Goal: Find specific page/section: Find specific page/section

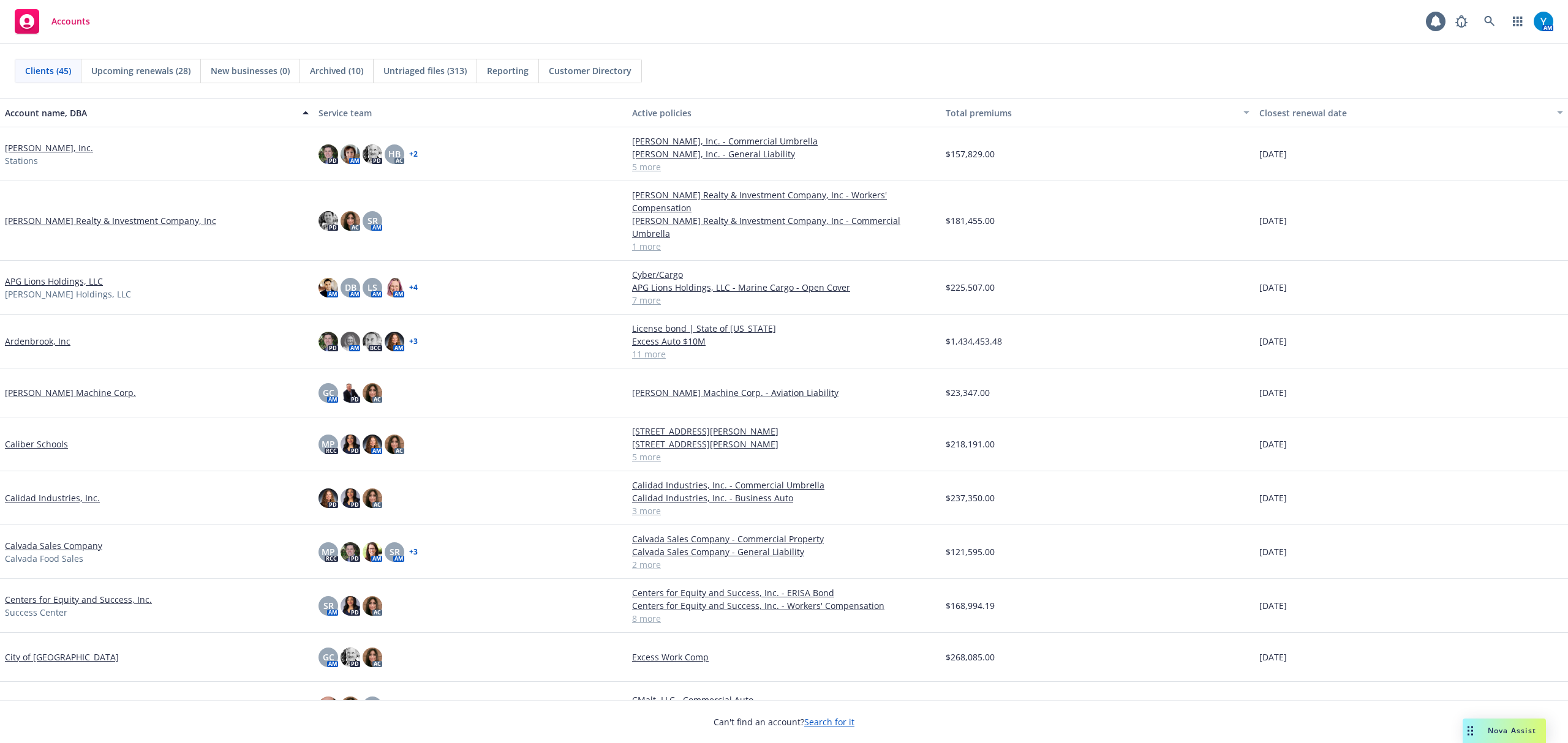
click at [1494, 13] on link at bounding box center [1489, 21] width 25 height 25
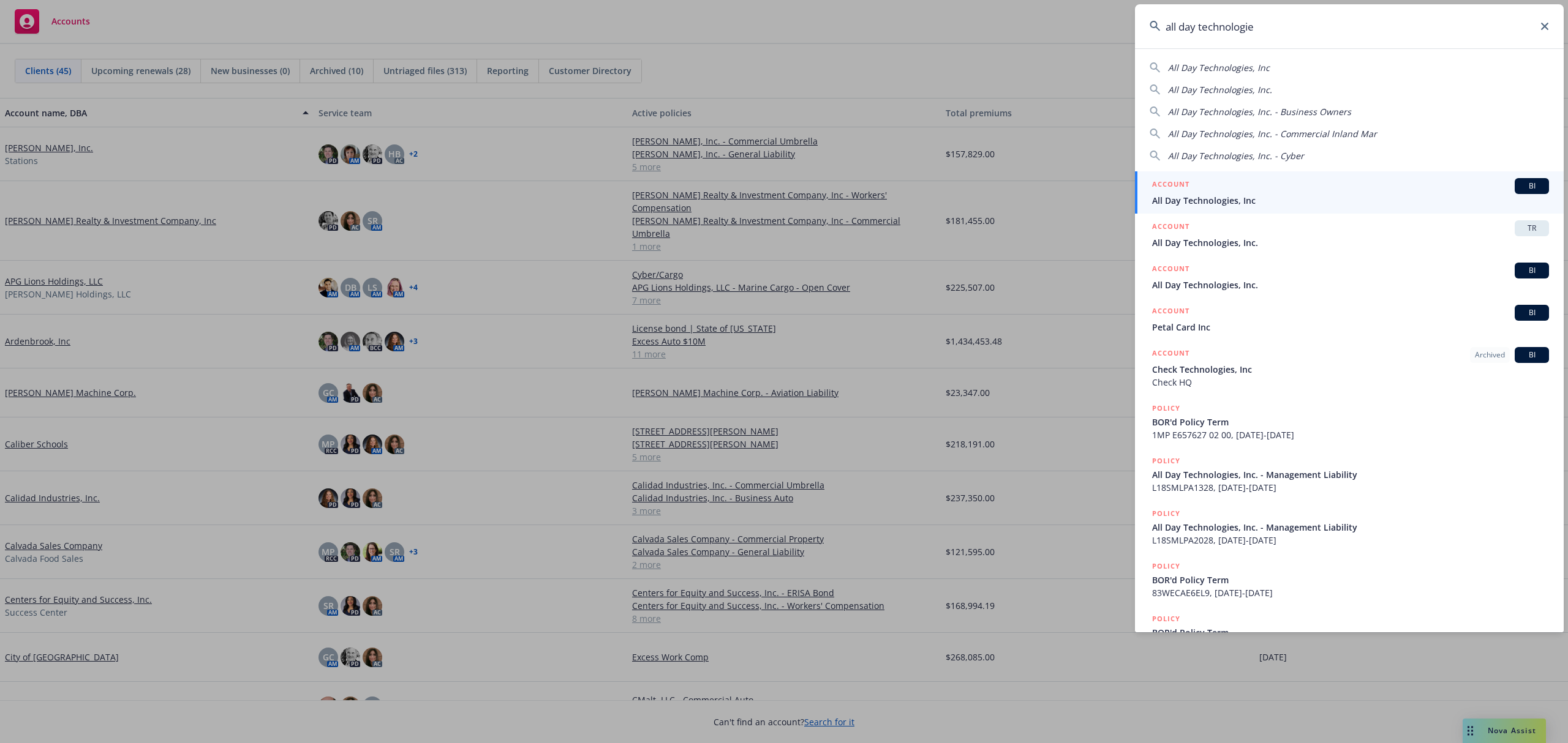
type input "all day technologie"
click at [1296, 196] on span "All Day Technologies, Inc" at bounding box center [1350, 200] width 397 height 13
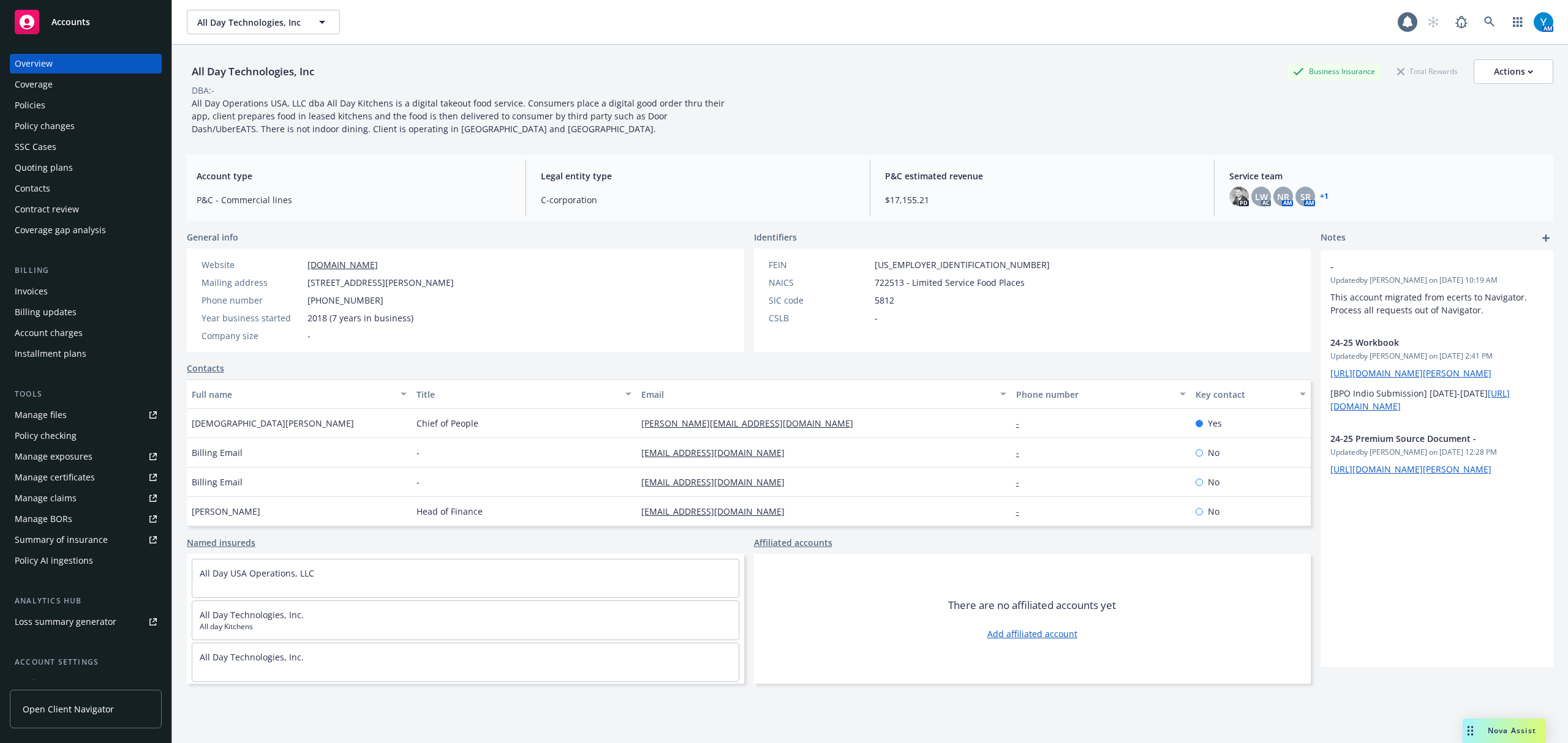
click at [52, 104] on div "Policies" at bounding box center [85, 105] width 142 height 20
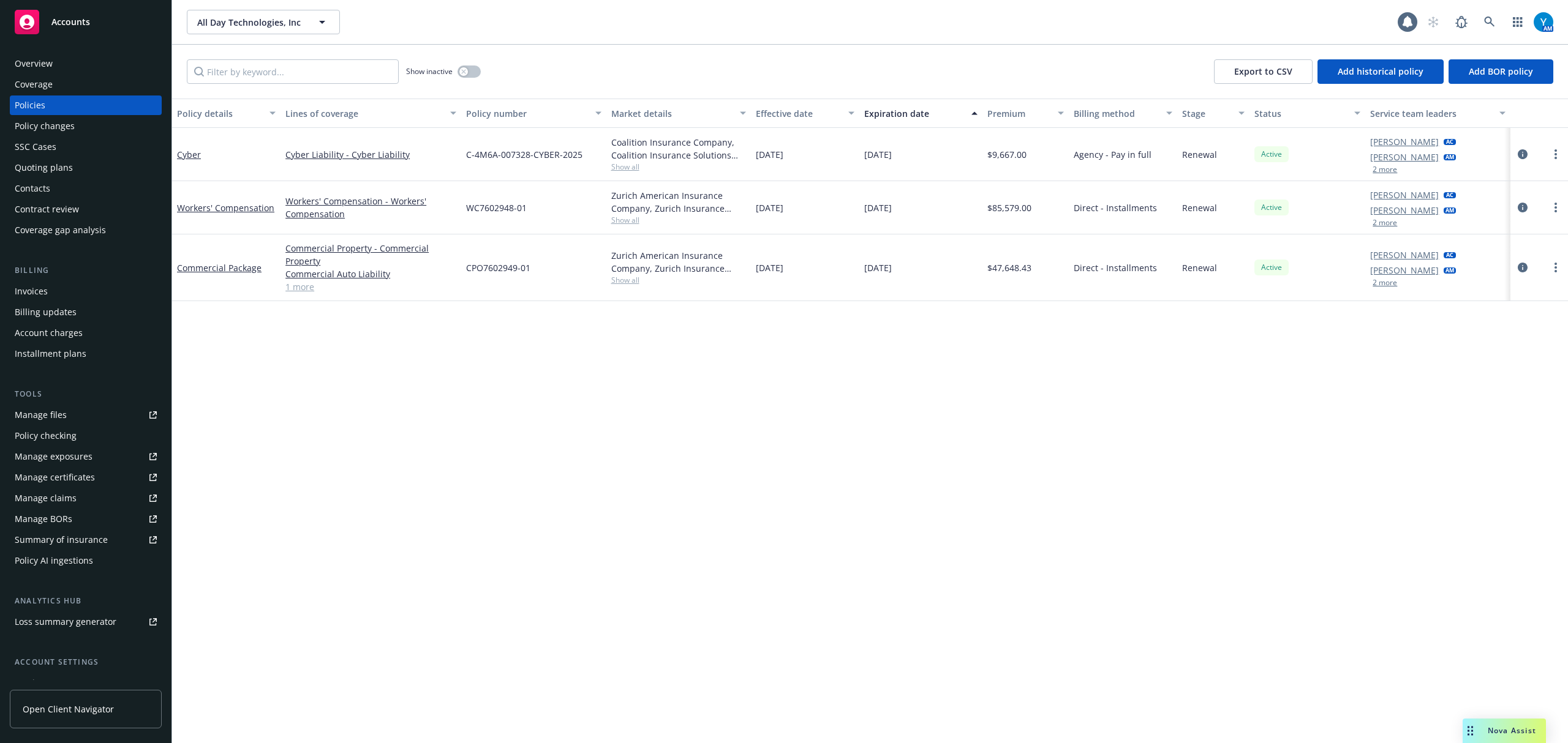
click at [290, 290] on link "1 more" at bounding box center [371, 287] width 171 height 13
click at [1525, 276] on icon "circleInformation" at bounding box center [1523, 274] width 10 height 10
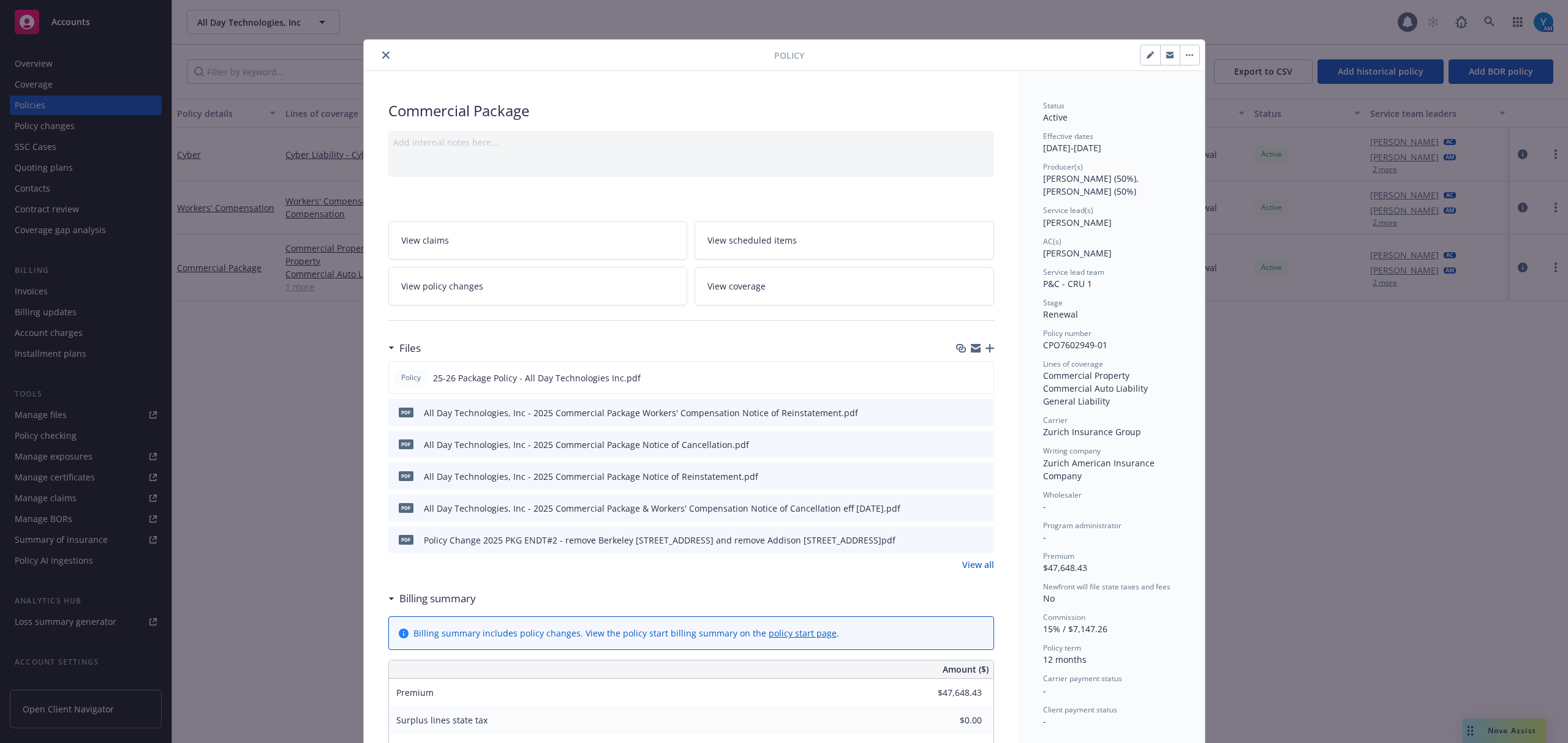
click at [458, 284] on span "View policy changes" at bounding box center [442, 286] width 82 height 13
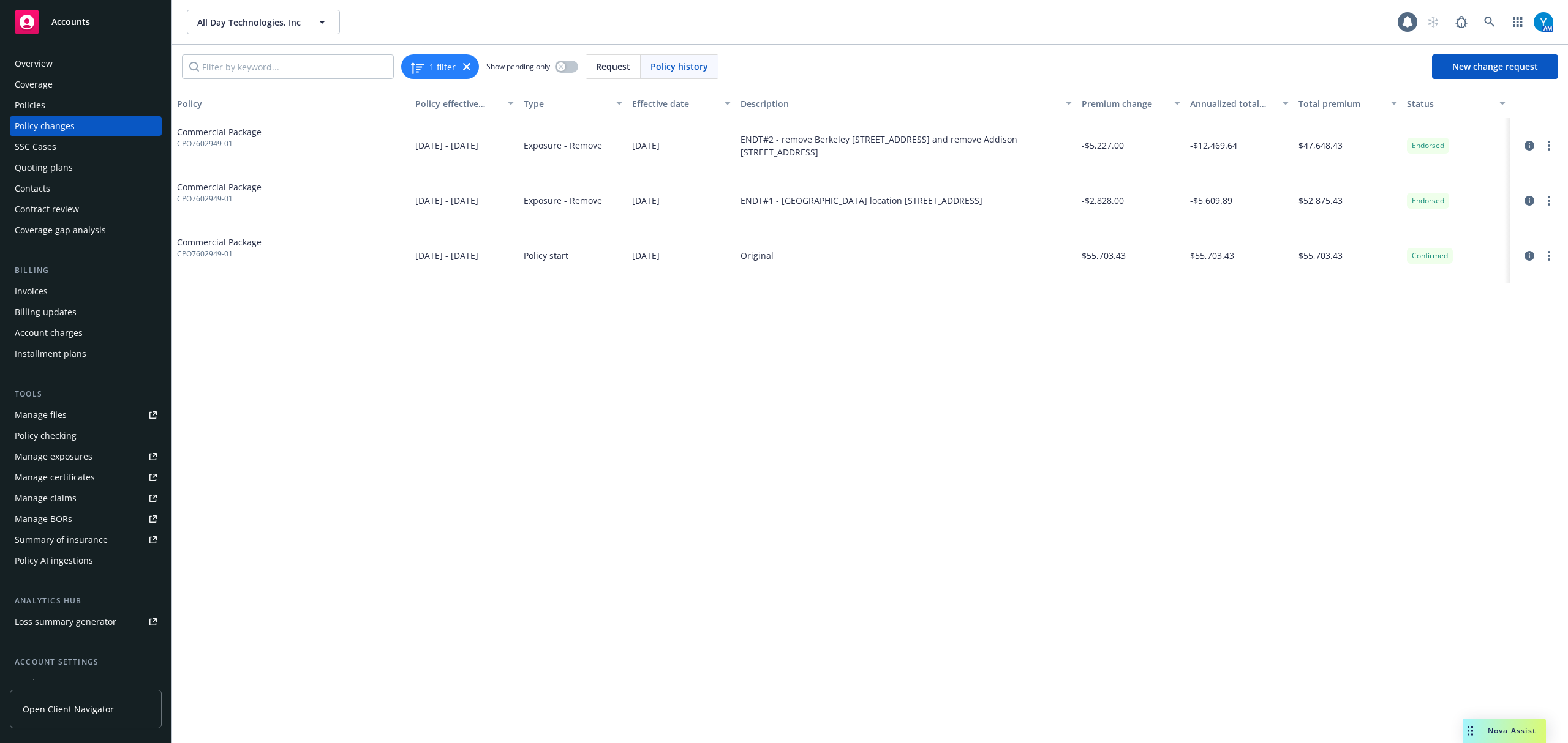
click at [33, 97] on div "Policies" at bounding box center [29, 105] width 31 height 20
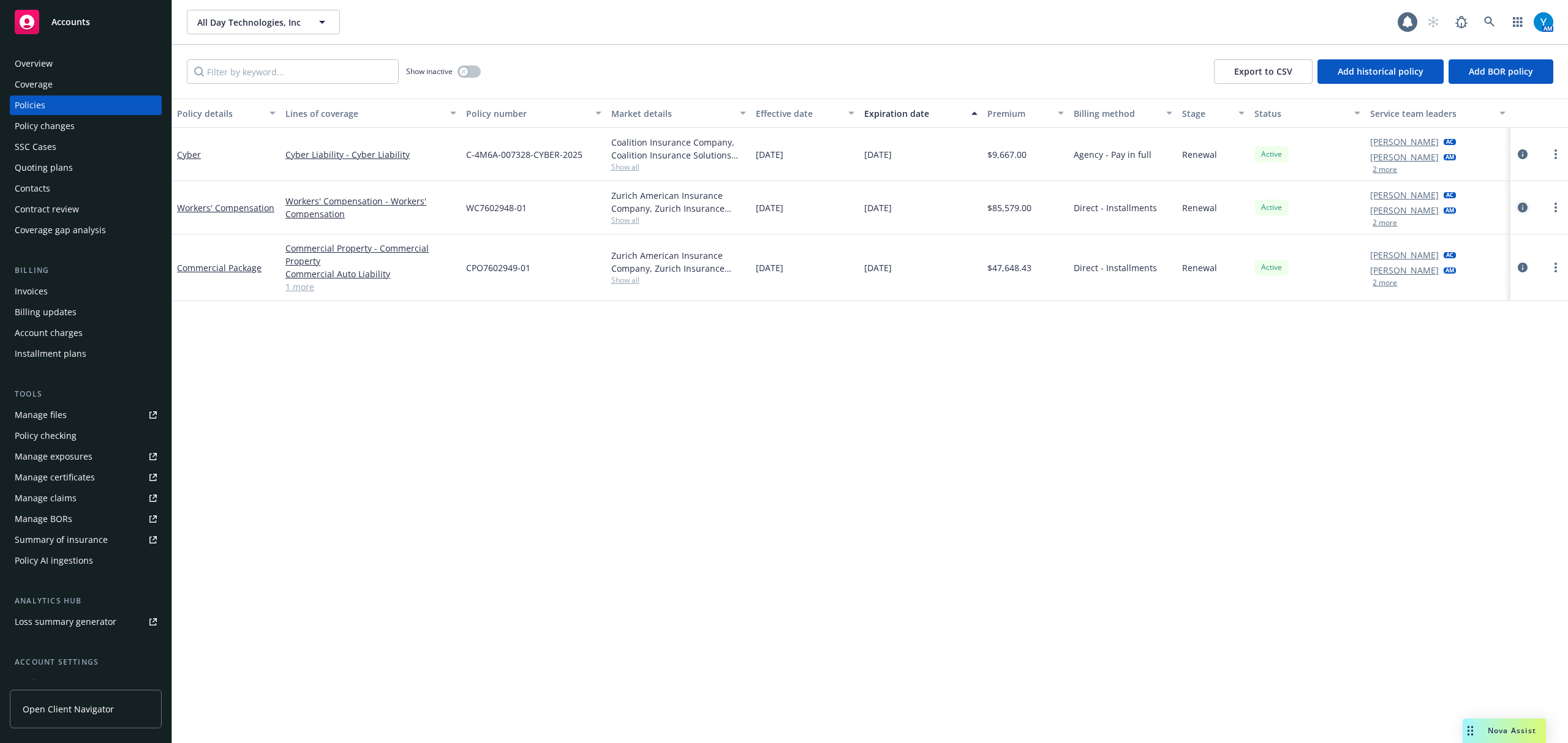
click at [1524, 211] on icon "circleInformation" at bounding box center [1523, 207] width 10 height 10
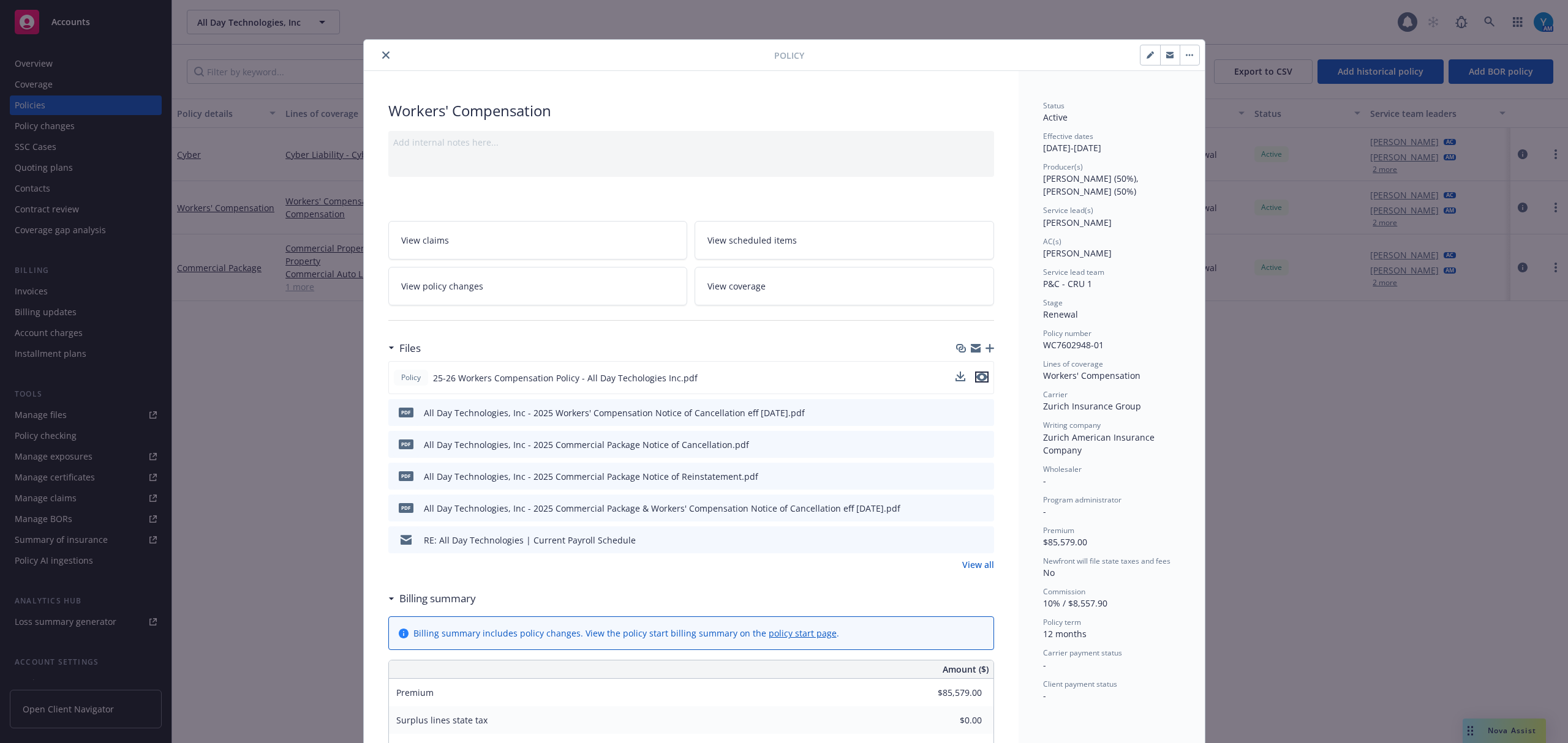
click at [976, 376] on icon "preview file" at bounding box center [982, 377] width 11 height 9
click at [382, 52] on icon "close" at bounding box center [386, 55] width 7 height 7
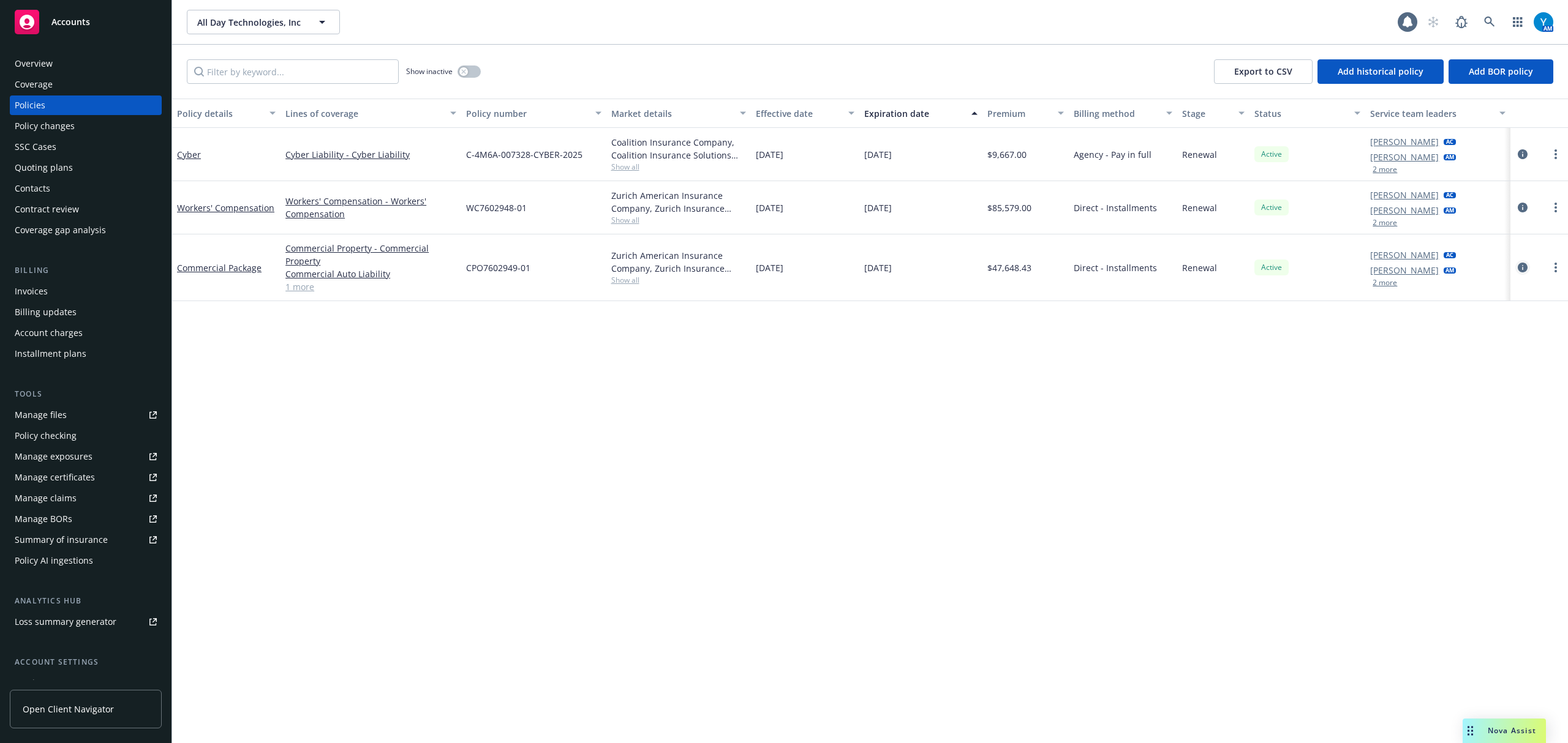
click at [1522, 268] on icon "circleInformation" at bounding box center [1523, 267] width 10 height 10
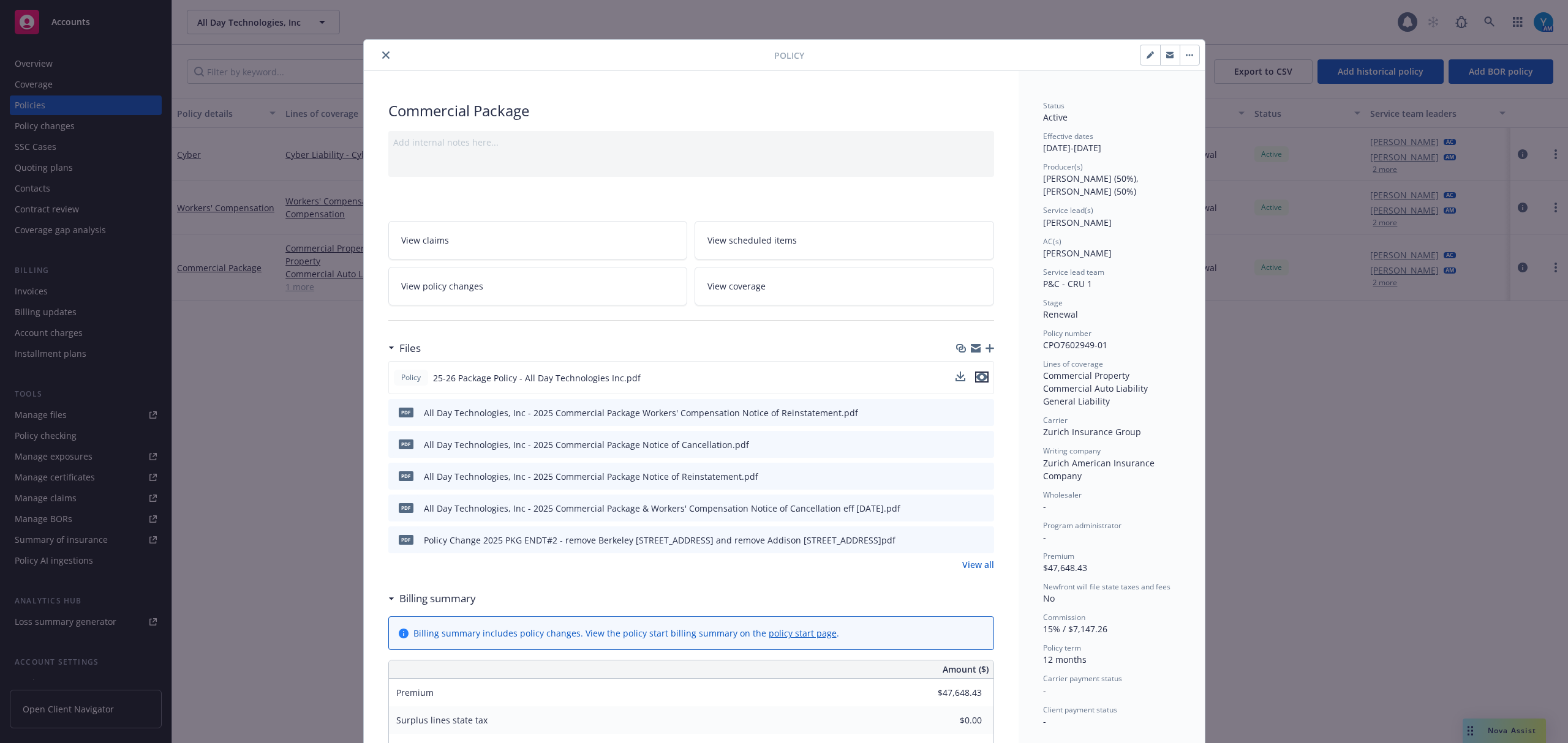
click at [976, 381] on icon "preview file" at bounding box center [982, 377] width 11 height 9
click at [457, 294] on link "View policy changes" at bounding box center [538, 286] width 300 height 39
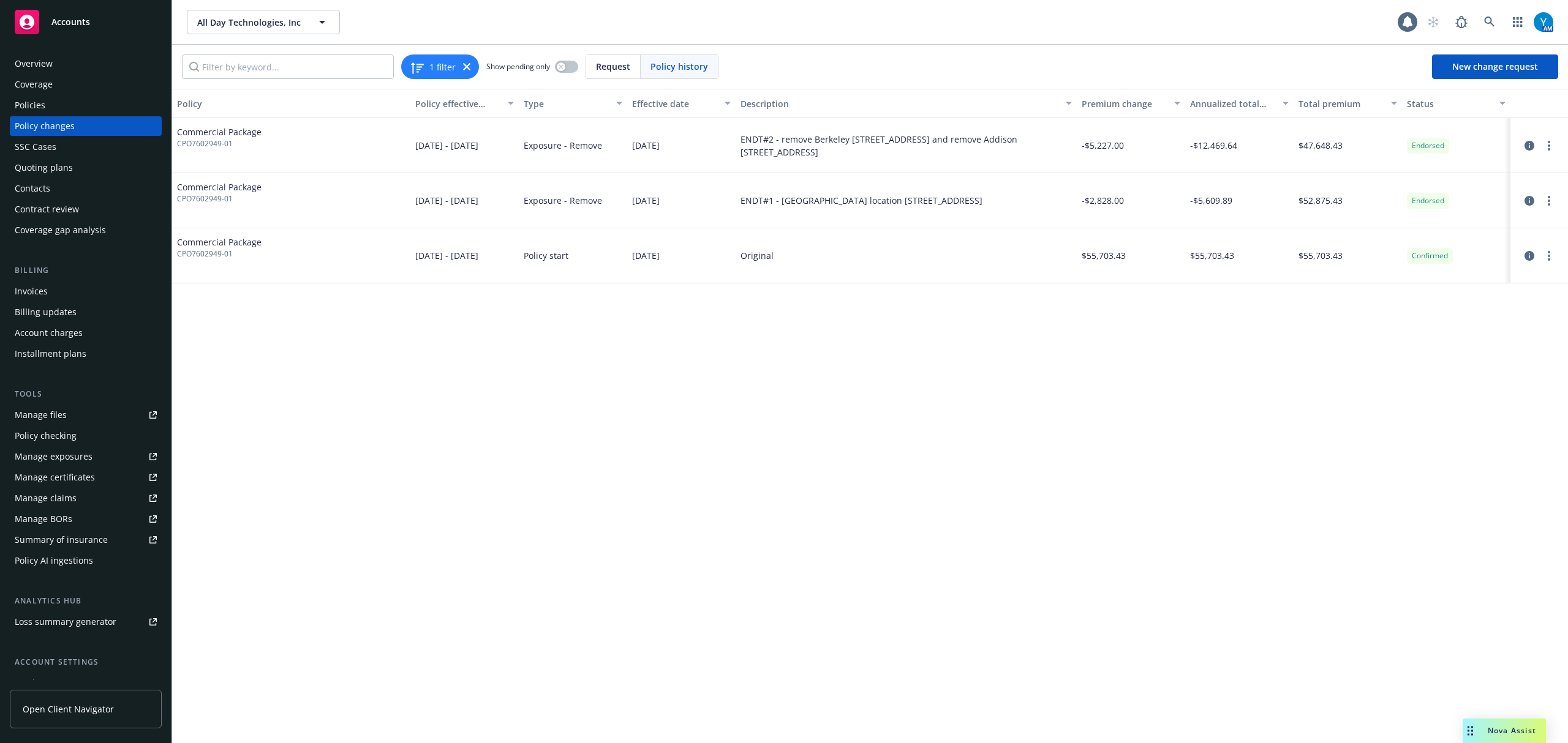
click at [41, 110] on div "Policies" at bounding box center [29, 105] width 31 height 20
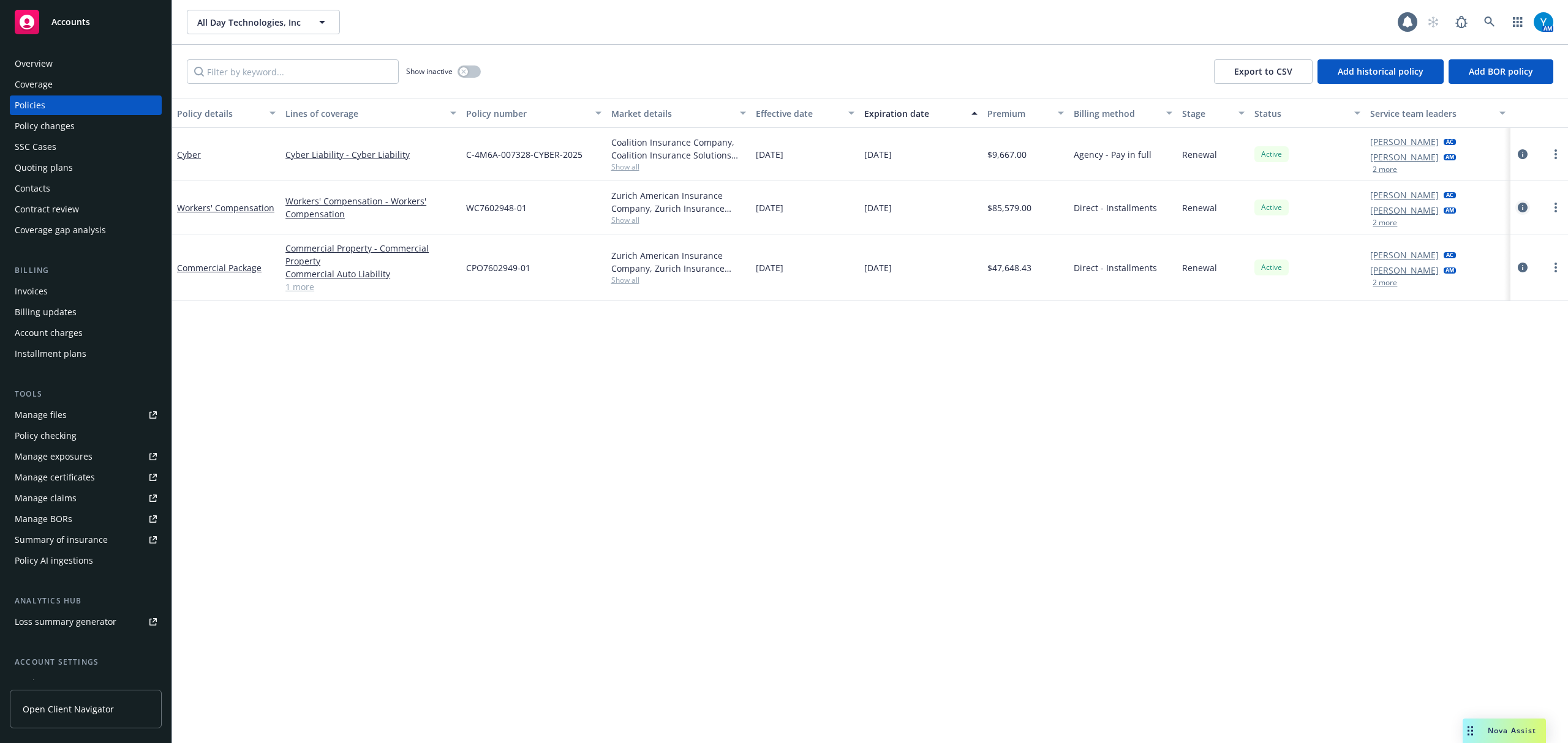
click at [1523, 203] on icon "circleInformation" at bounding box center [1523, 207] width 10 height 10
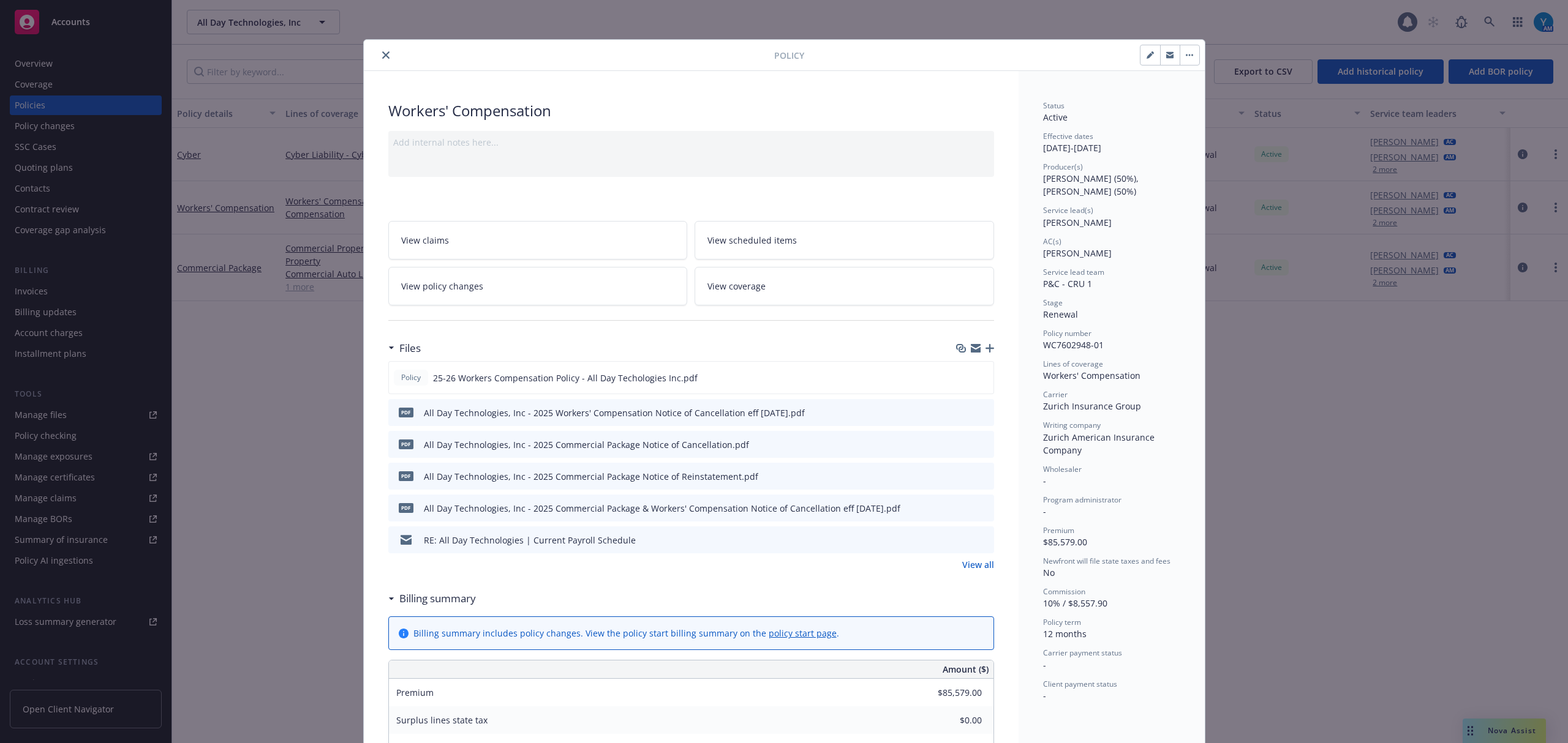
click at [978, 537] on icon "preview file" at bounding box center [983, 539] width 11 height 9
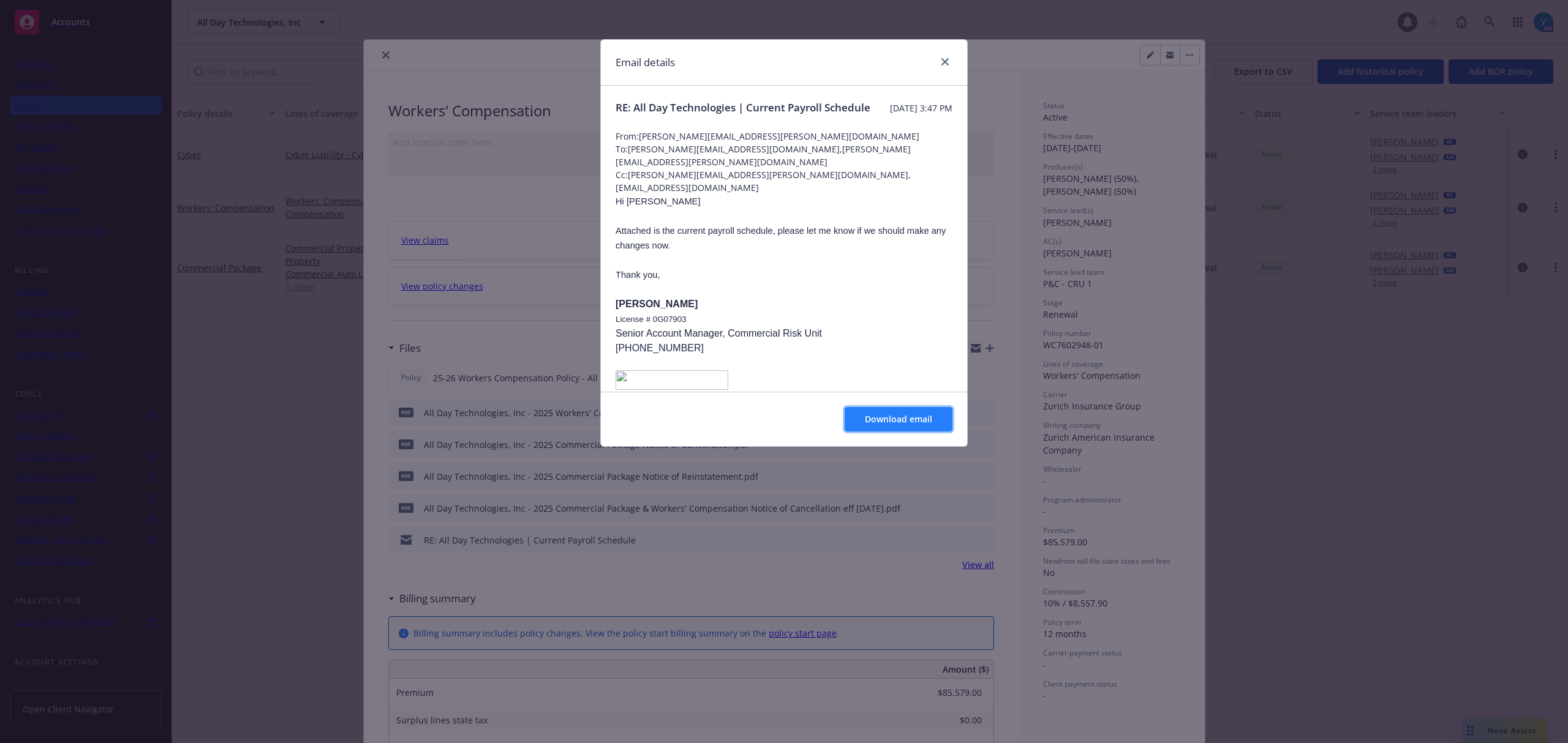
click at [899, 417] on span "Download email" at bounding box center [898, 419] width 68 height 12
click at [945, 61] on icon "close" at bounding box center [945, 61] width 7 height 7
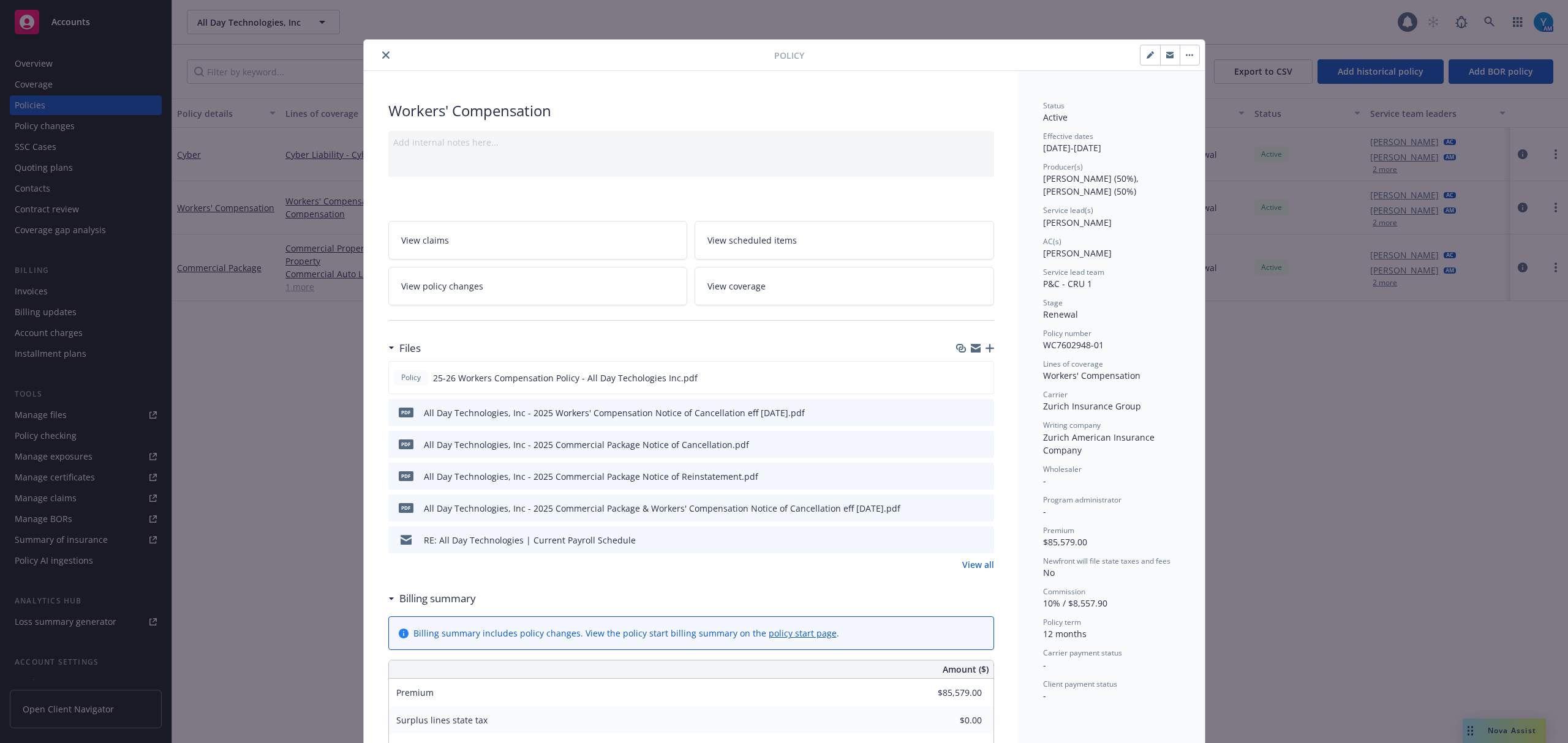
click at [591, 285] on link "View policy changes" at bounding box center [538, 286] width 300 height 39
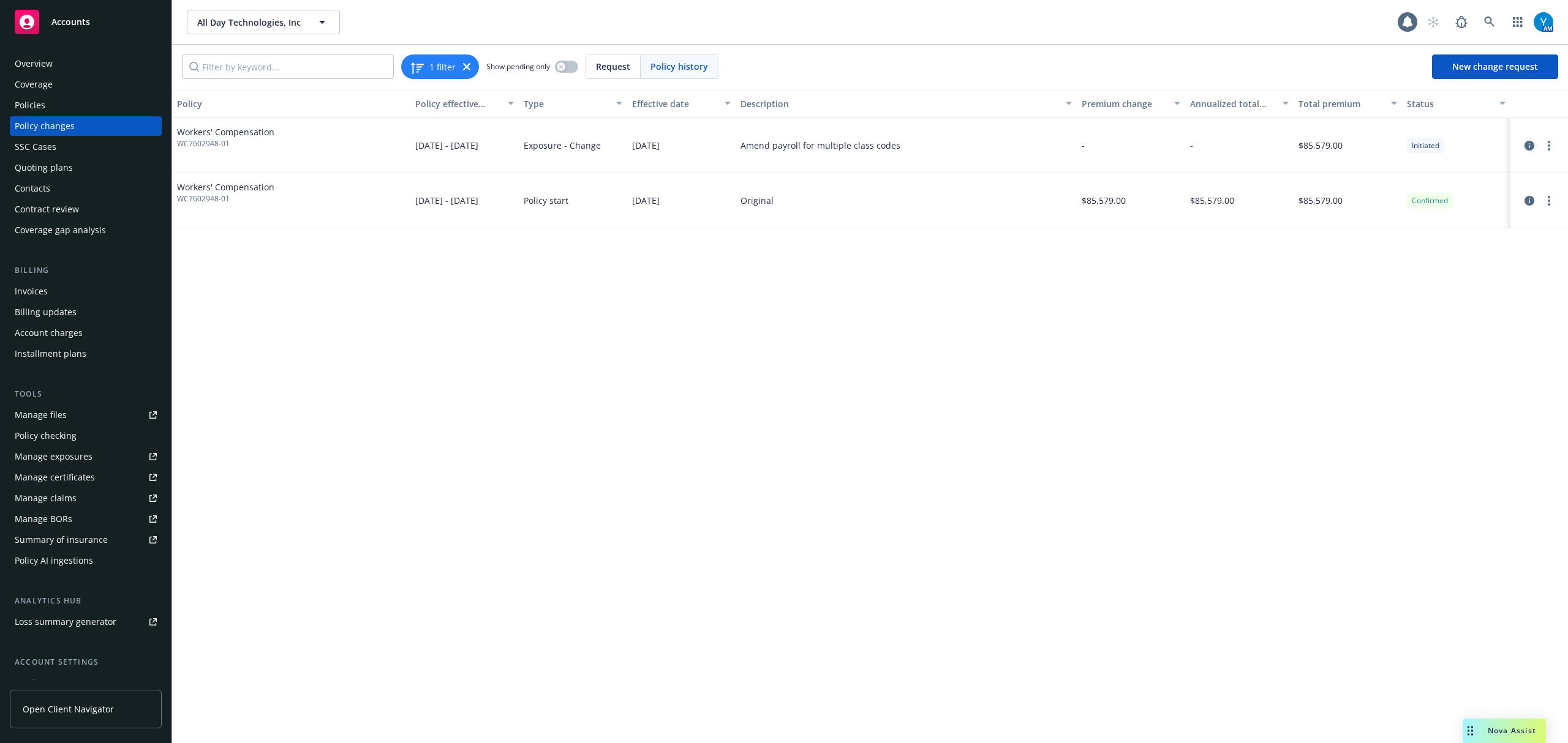
click at [1527, 143] on icon "circleInformation" at bounding box center [1529, 145] width 10 height 10
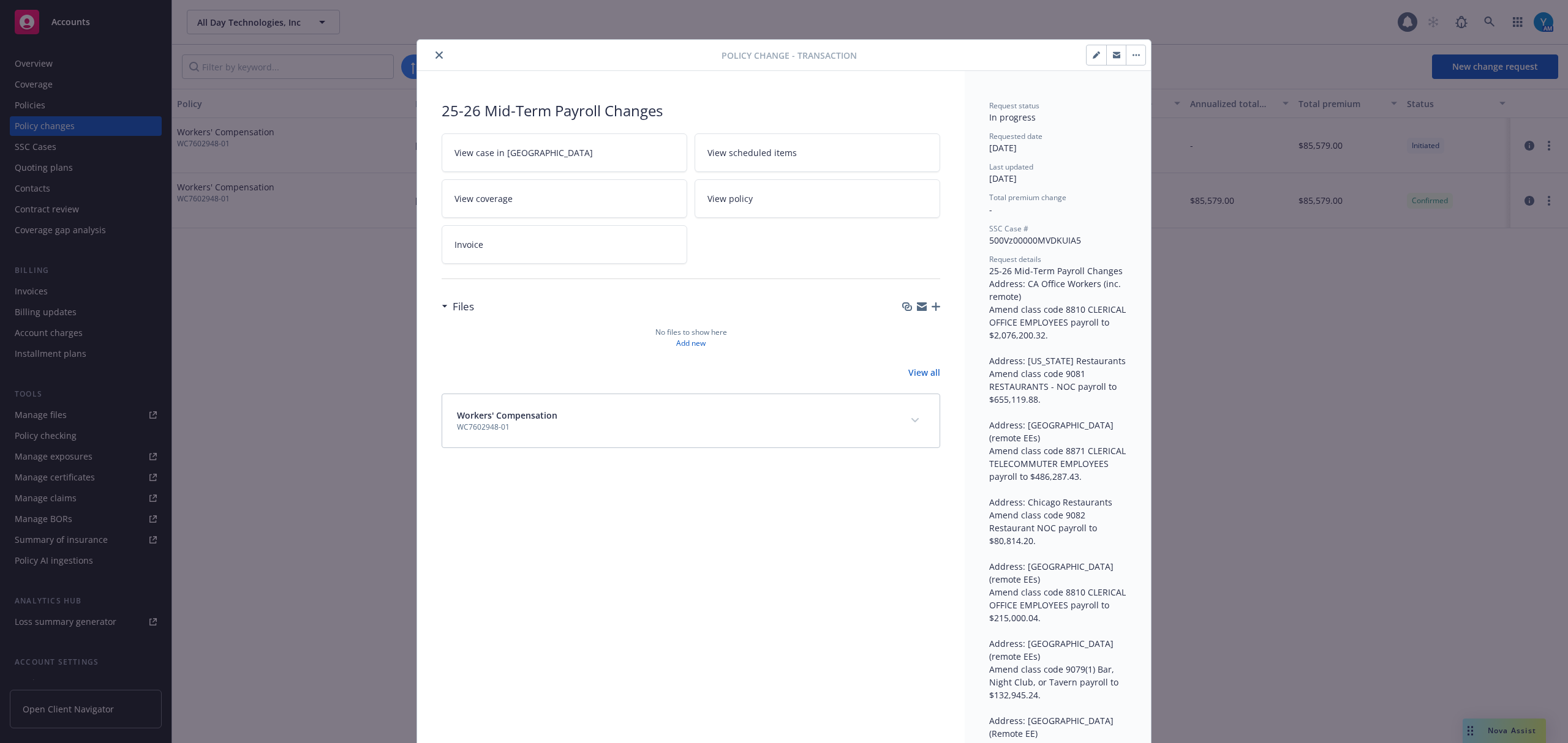
scroll to position [37, 0]
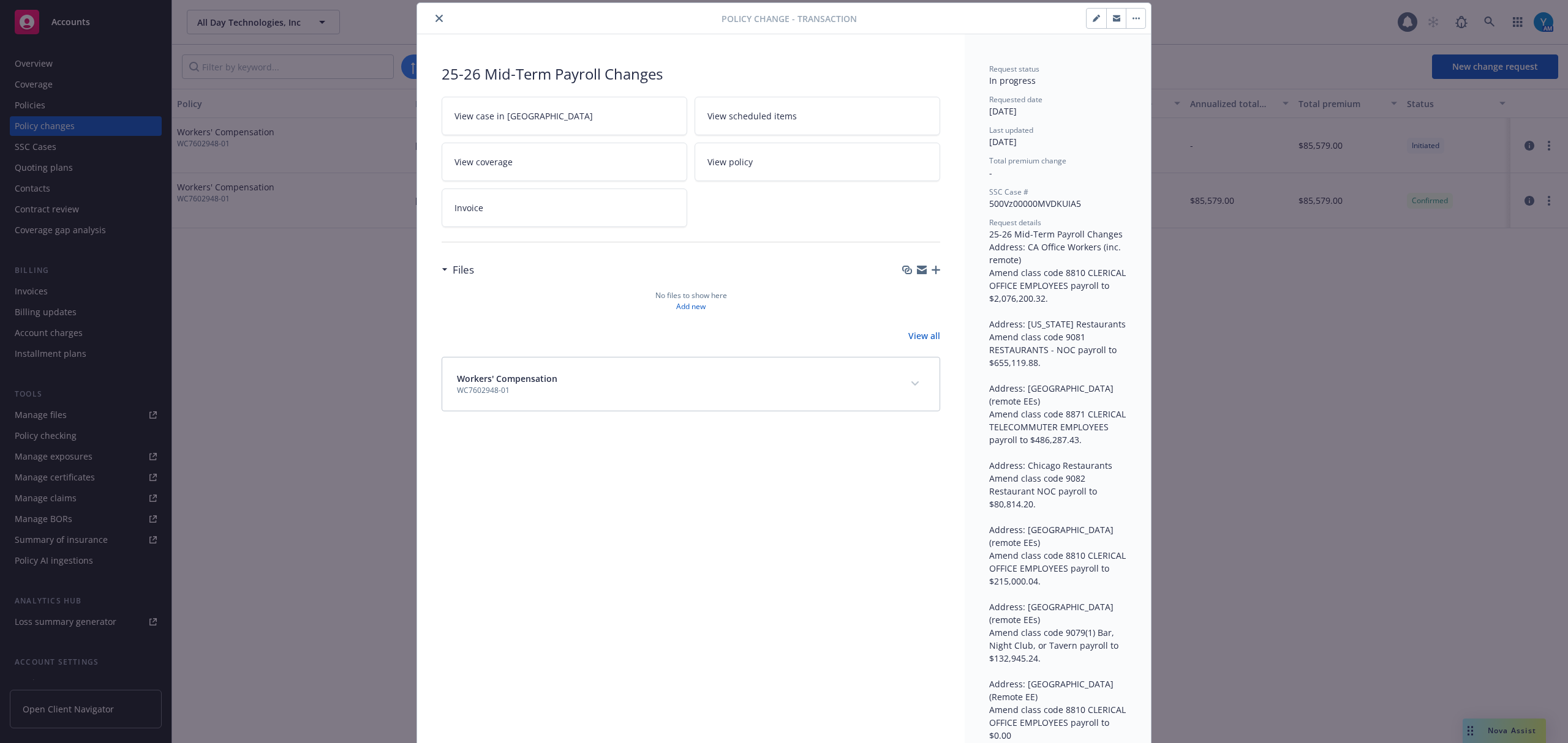
click at [510, 123] on link "View case in [GEOGRAPHIC_DATA]" at bounding box center [564, 116] width 246 height 39
click at [437, 17] on button "close" at bounding box center [439, 18] width 14 height 14
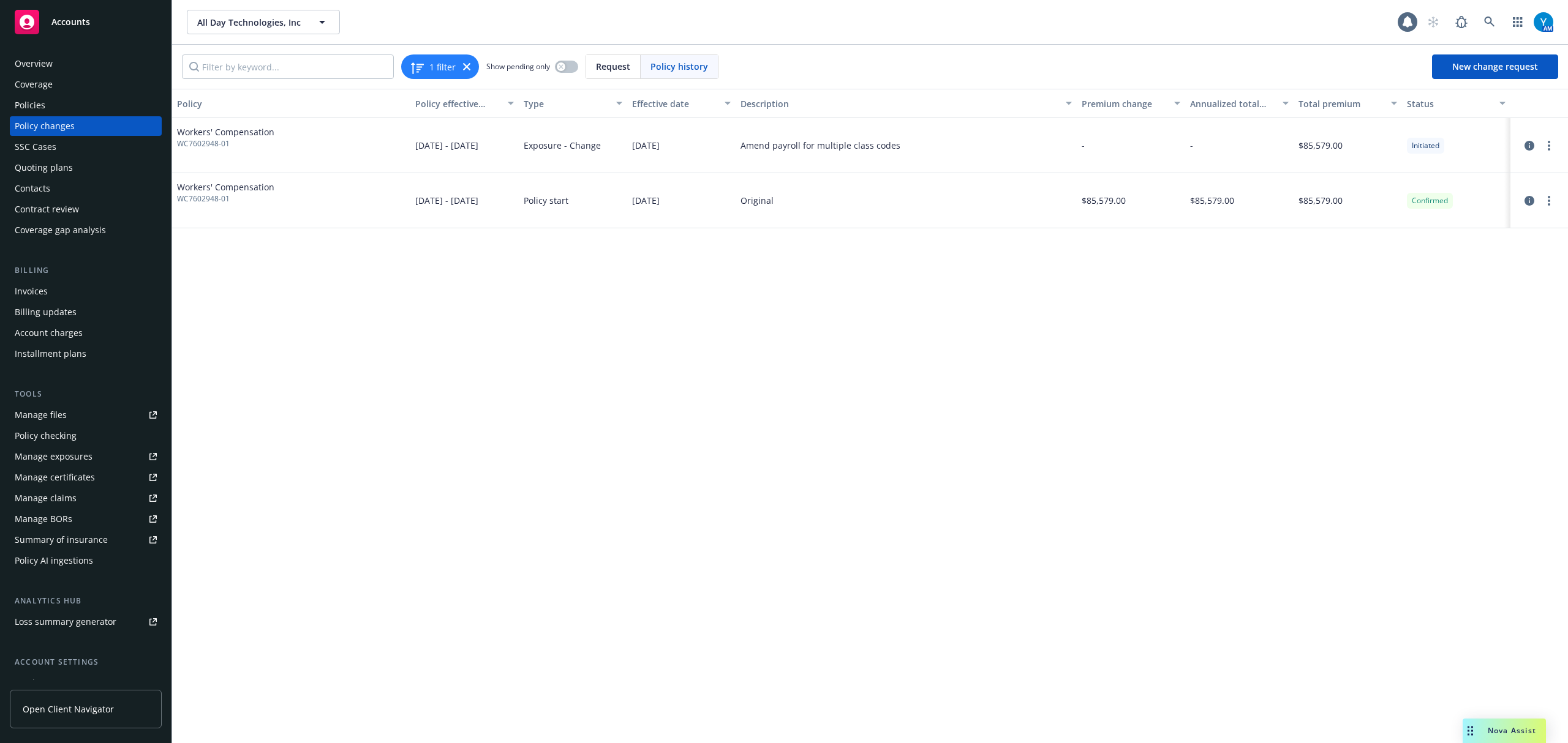
click at [48, 99] on div "Policies" at bounding box center [85, 105] width 142 height 20
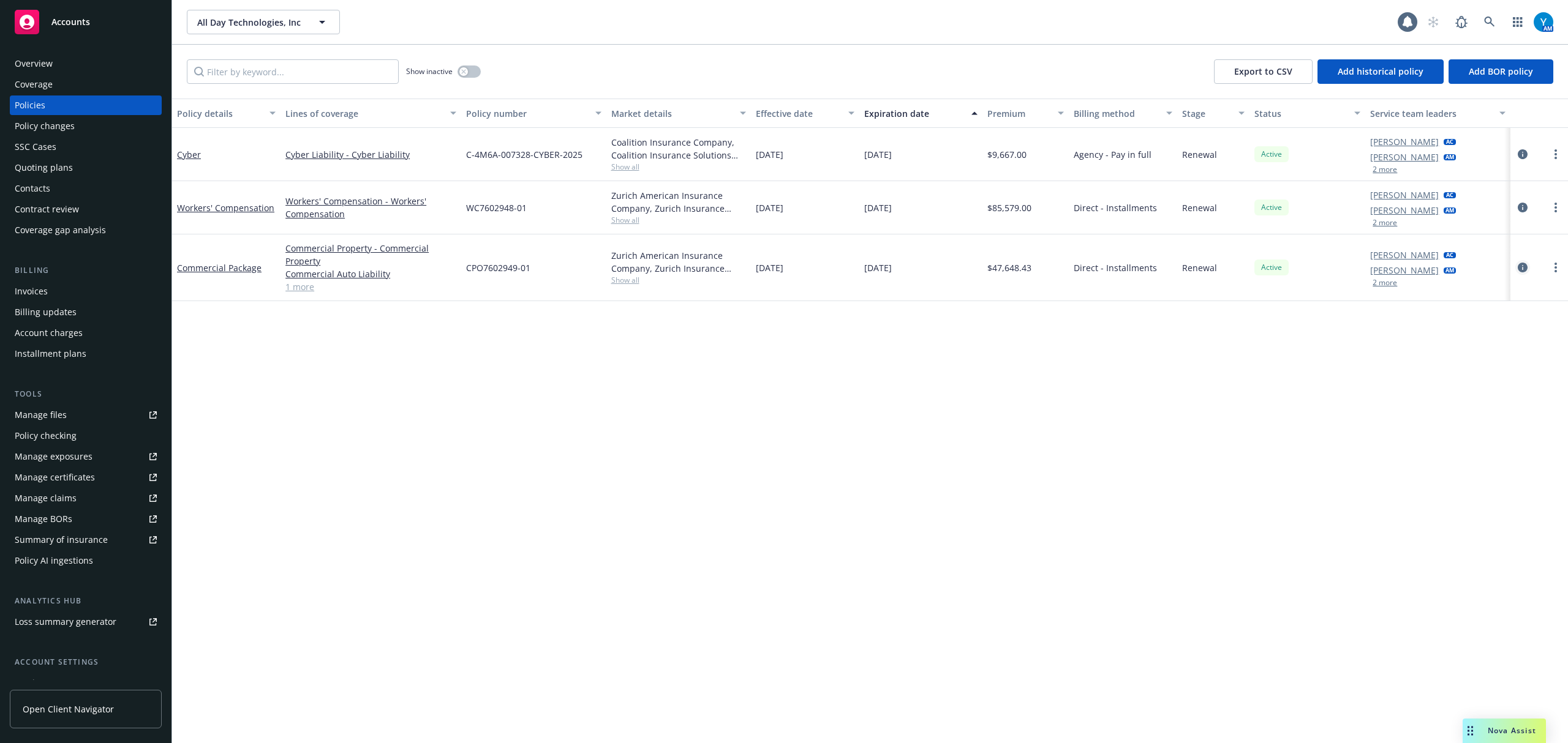
click at [1520, 265] on icon "circleInformation" at bounding box center [1523, 267] width 10 height 10
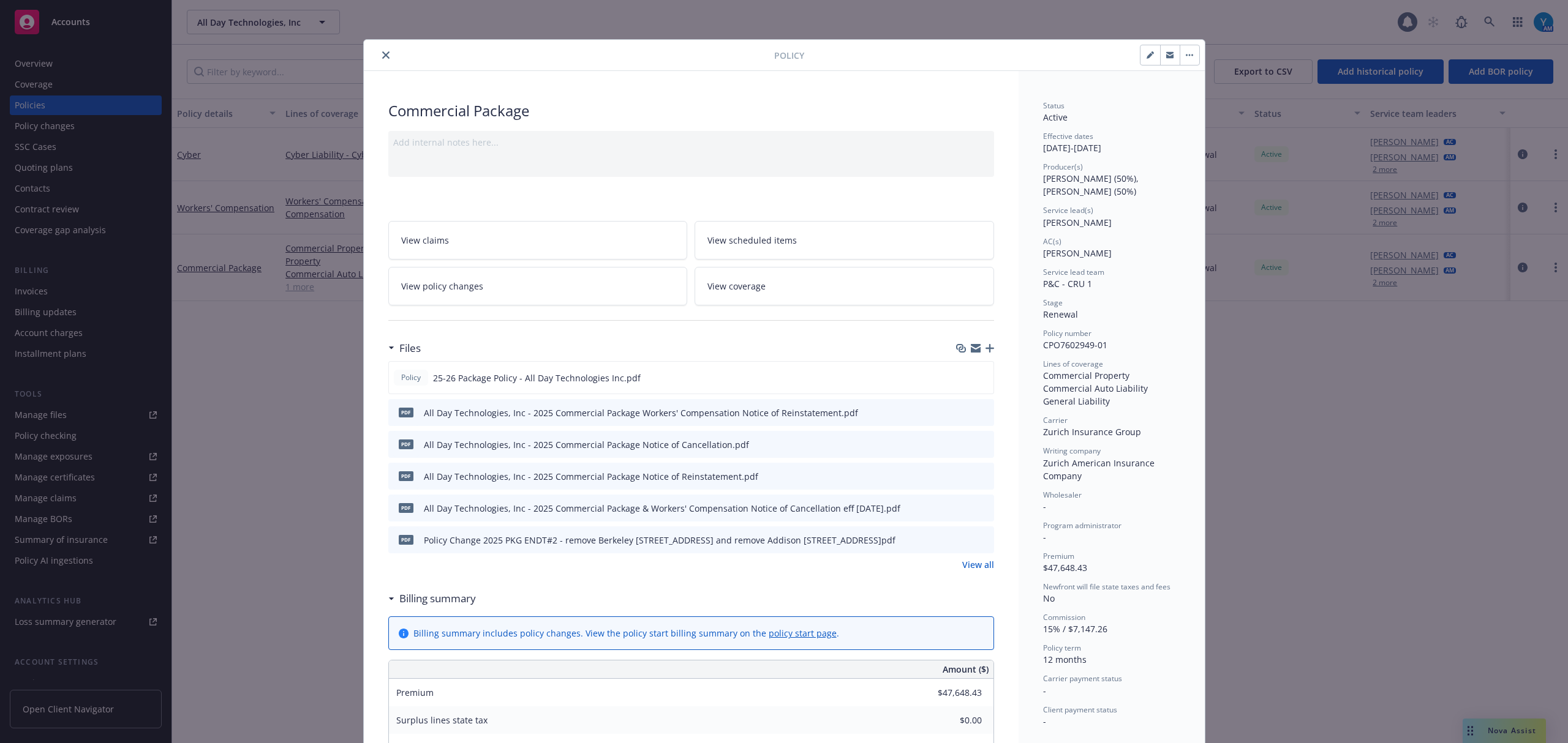
click at [440, 283] on span "View policy changes" at bounding box center [442, 286] width 82 height 13
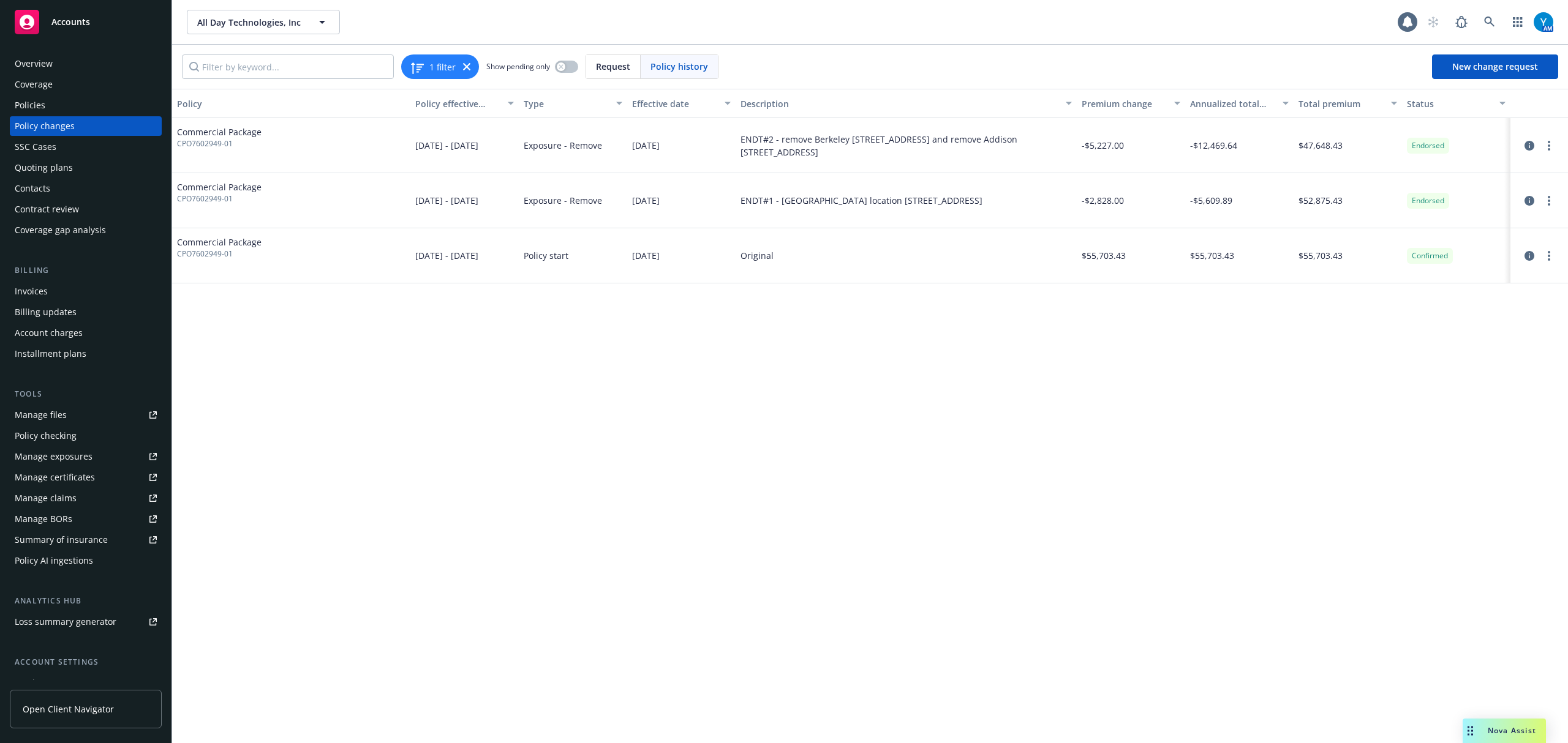
click at [45, 109] on div "Policies" at bounding box center [85, 105] width 142 height 20
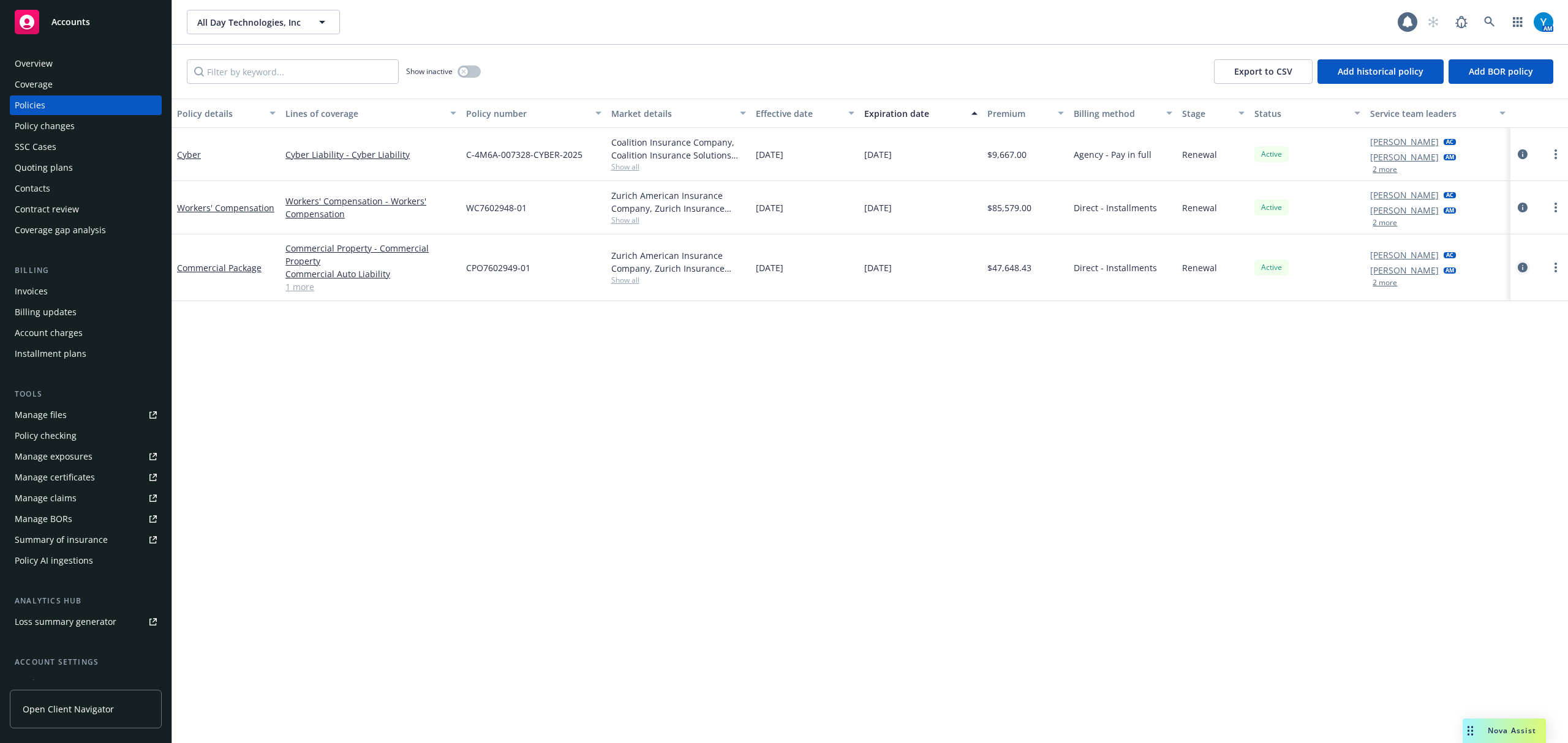
click at [1516, 265] on link "circleInformation" at bounding box center [1523, 267] width 14 height 14
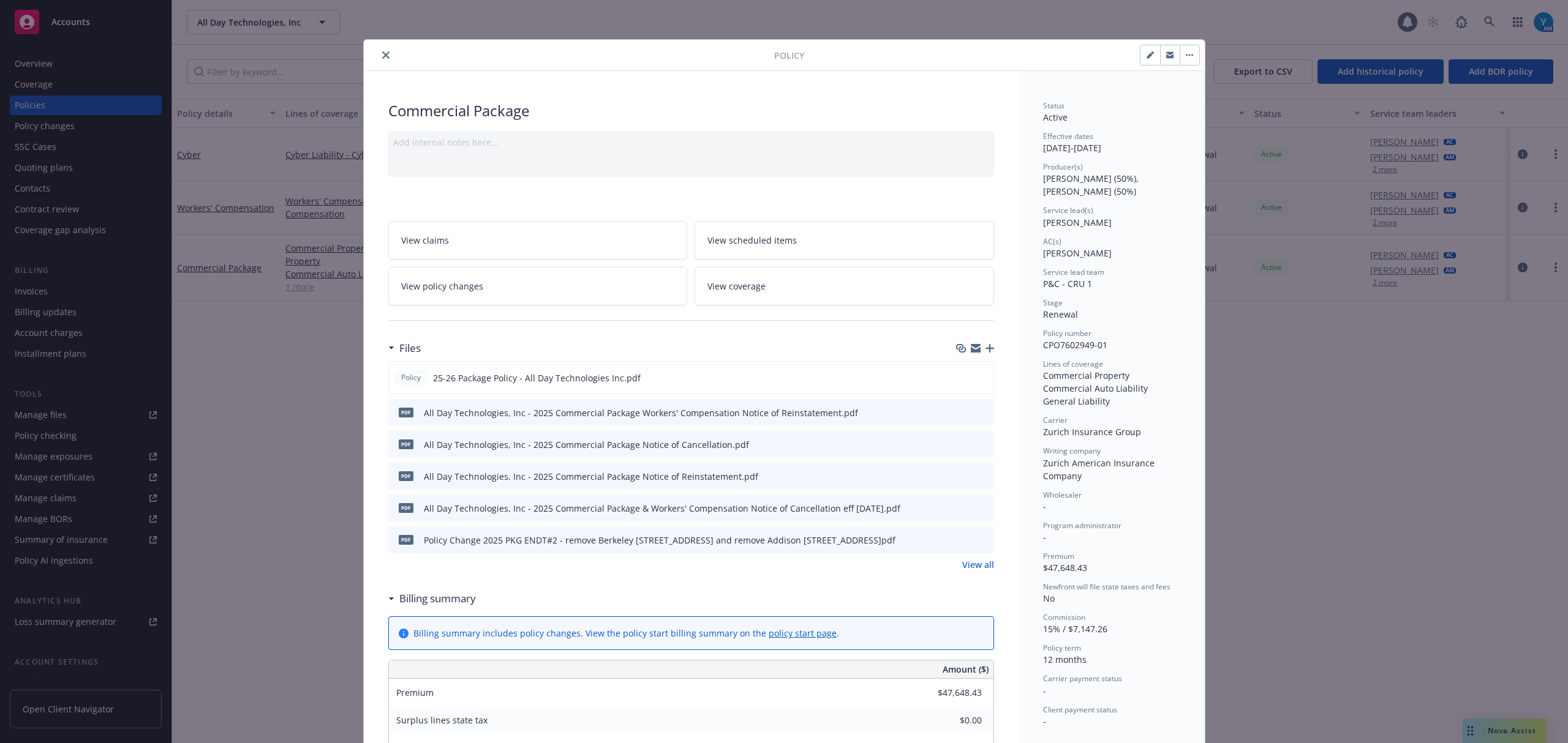
scroll to position [37, 0]
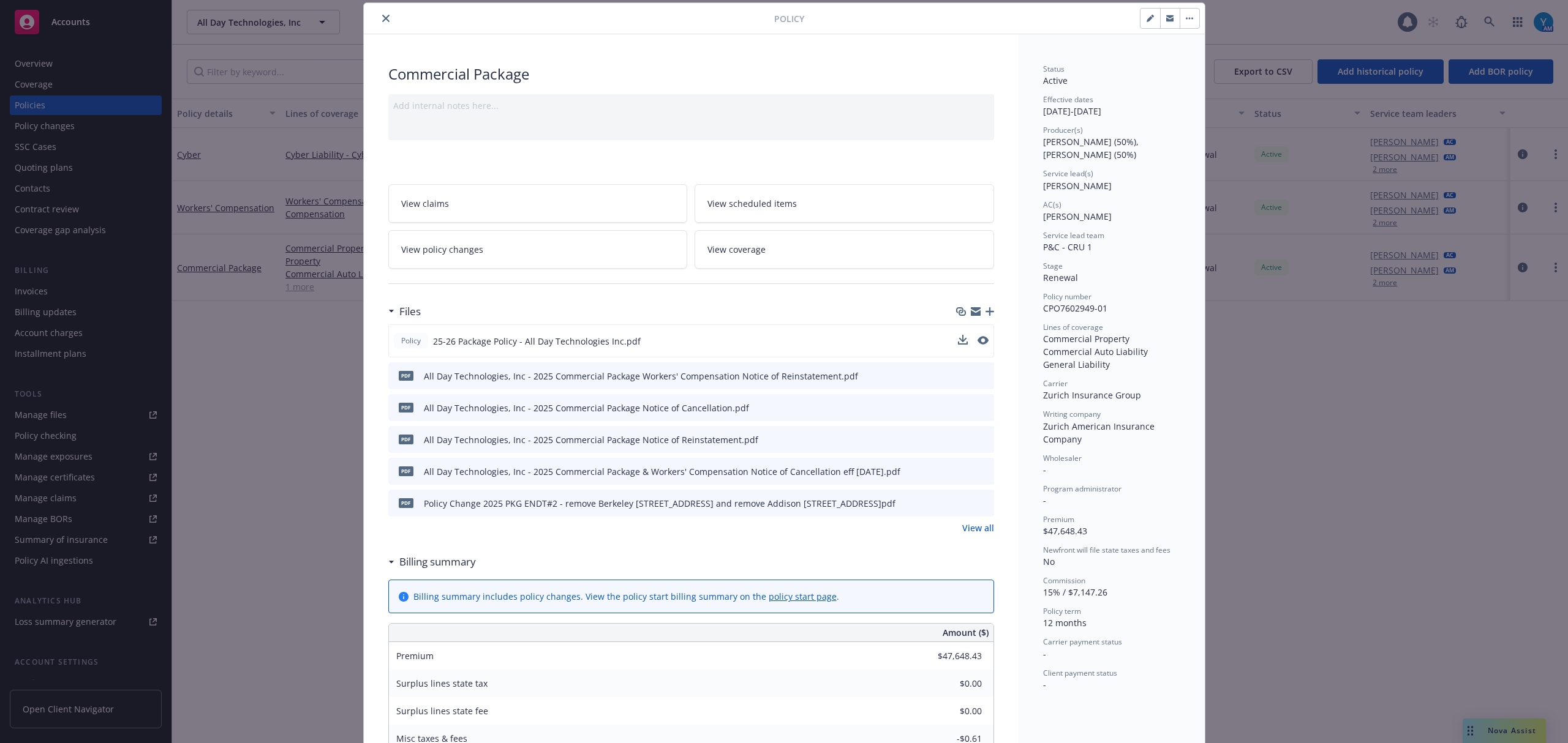
click at [977, 346] on button at bounding box center [983, 341] width 11 height 13
click at [977, 335] on button at bounding box center [983, 341] width 11 height 13
click at [978, 342] on icon "preview file" at bounding box center [982, 340] width 11 height 9
click at [500, 257] on link "View policy changes" at bounding box center [538, 250] width 300 height 39
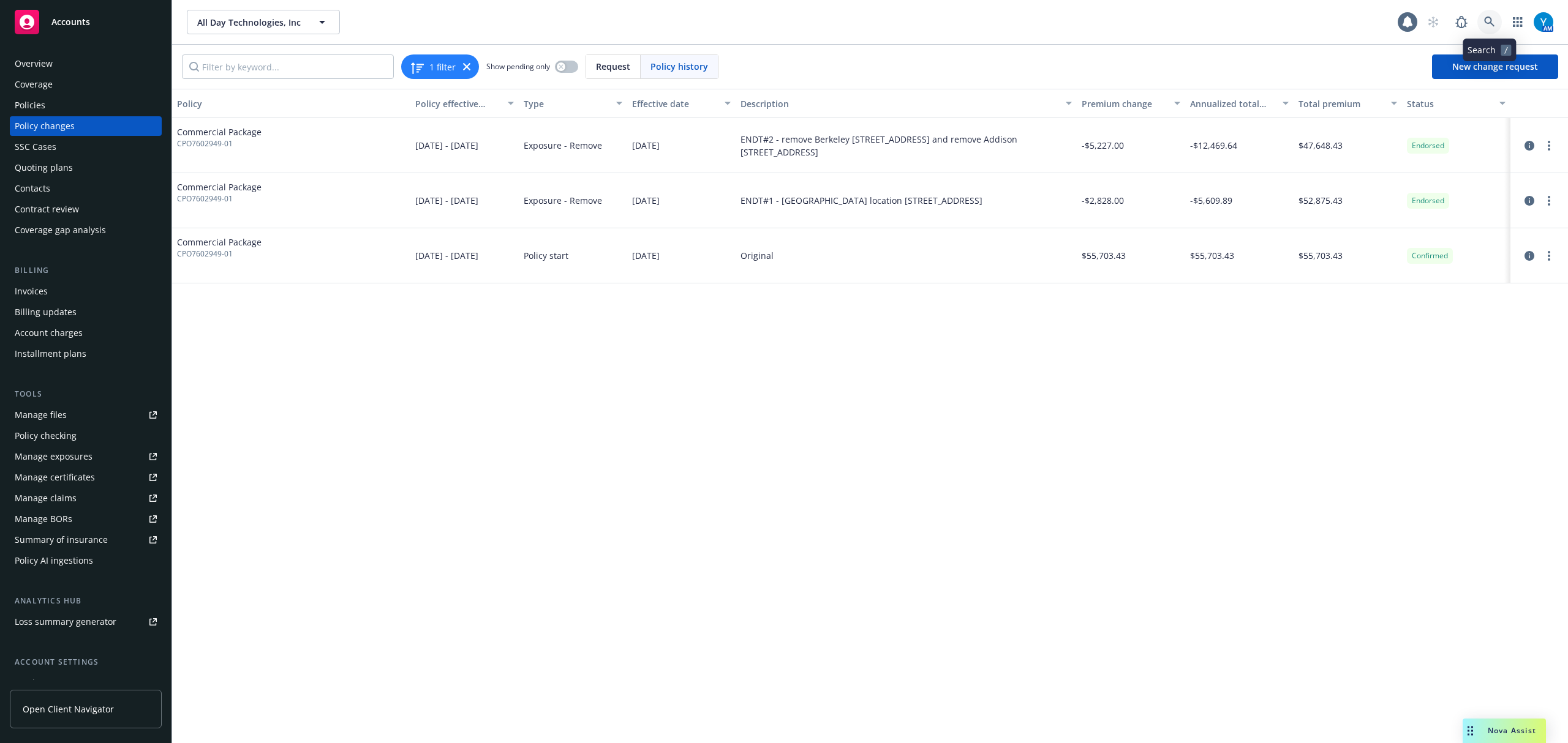
click at [1488, 17] on icon at bounding box center [1488, 21] width 10 height 10
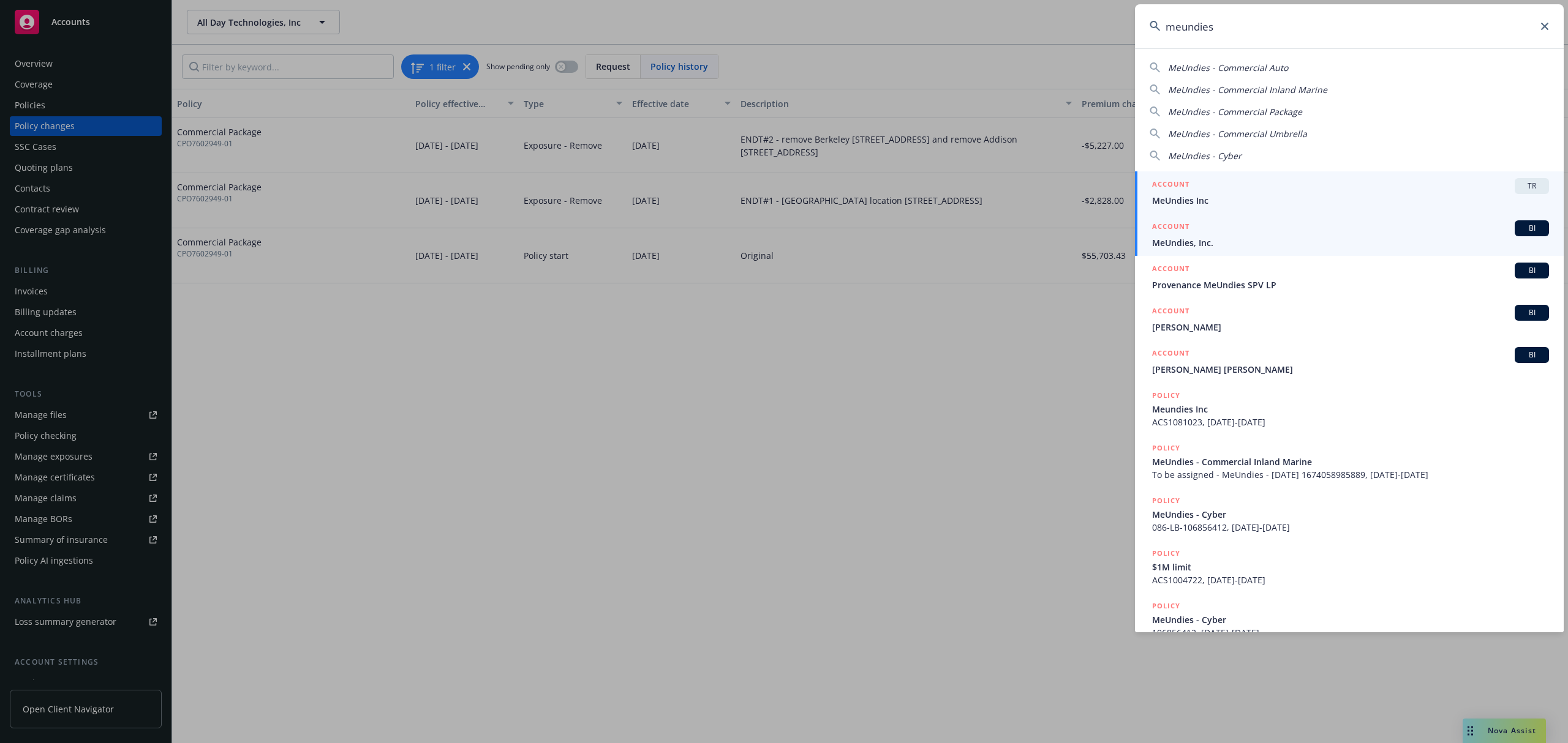
type input "meundies"
click at [1199, 236] on span "MeUndies, Inc." at bounding box center [1350, 242] width 397 height 13
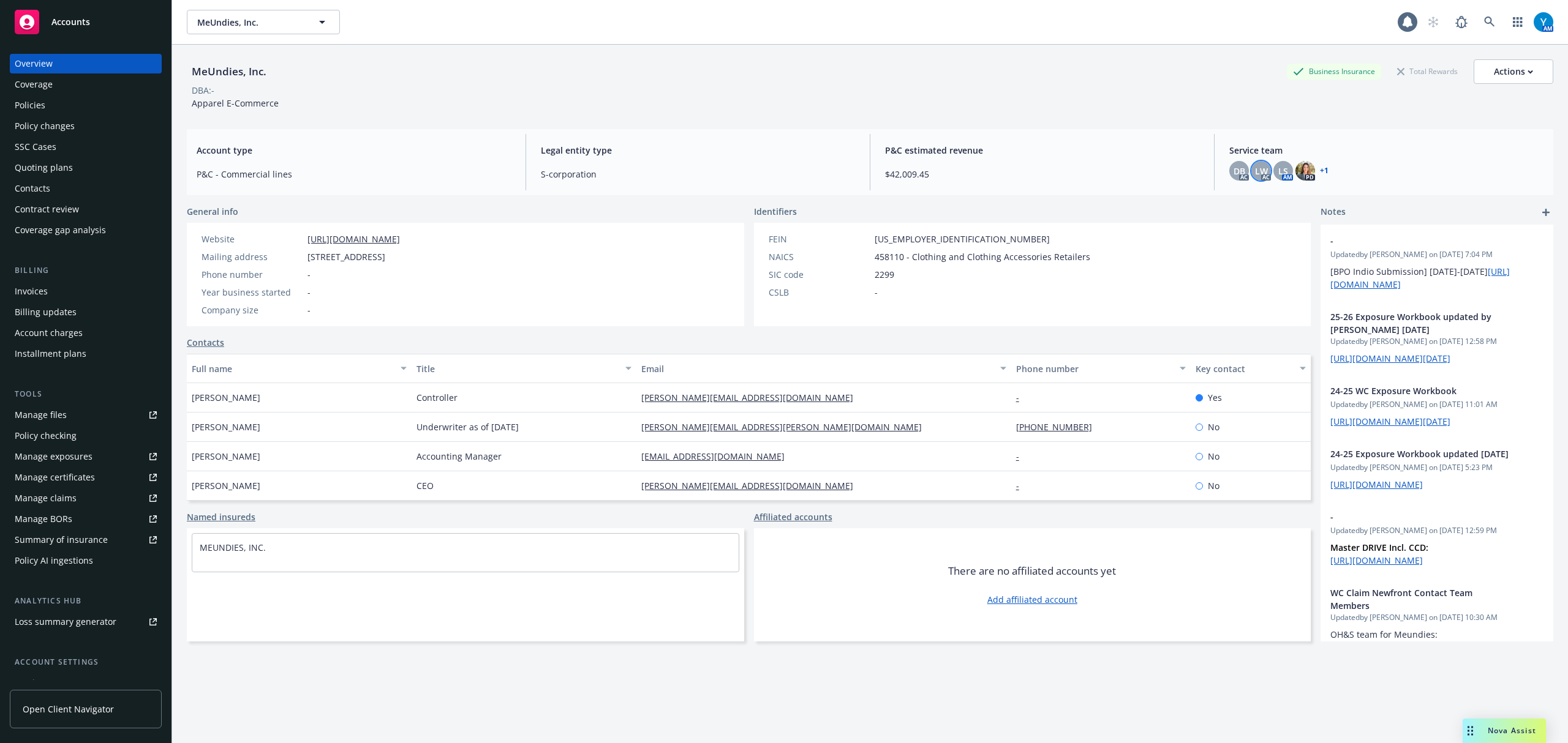
click at [1252, 163] on div "LW" at bounding box center [1261, 171] width 20 height 20
click at [1320, 172] on link "+ 1" at bounding box center [1324, 170] width 9 height 7
